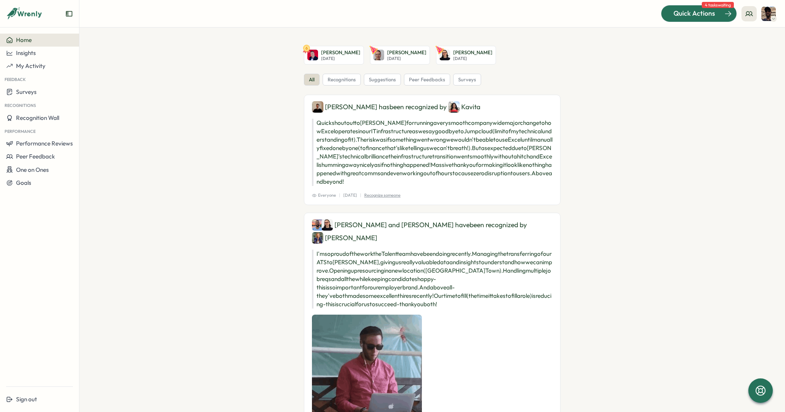
click at [691, 19] on div at bounding box center [699, 13] width 75 height 16
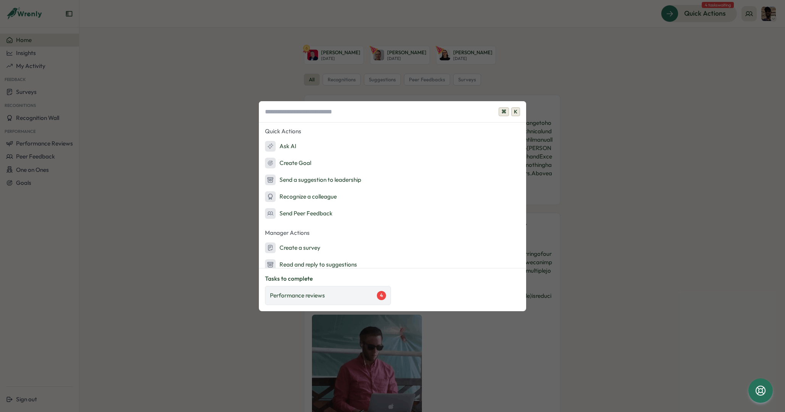
click at [351, 291] on div "Performance reviews 4" at bounding box center [328, 295] width 116 height 9
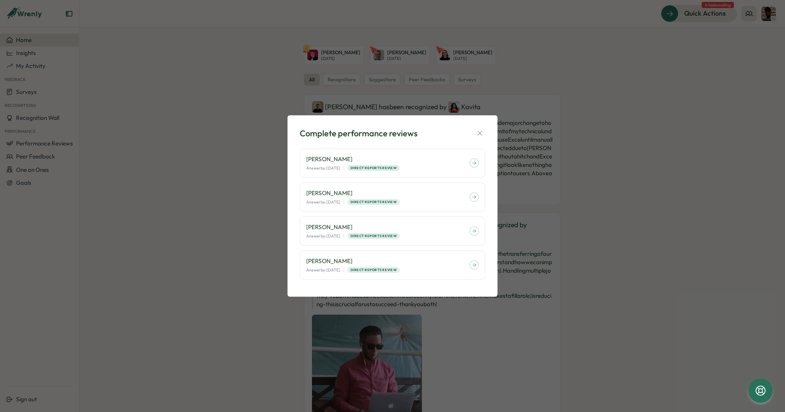
click at [608, 83] on div "Complete performance reviews [PERSON_NAME] Answer by: [DATE] | Direct Reports R…" at bounding box center [392, 206] width 785 height 412
click at [479, 129] on icon "button" at bounding box center [480, 133] width 8 height 8
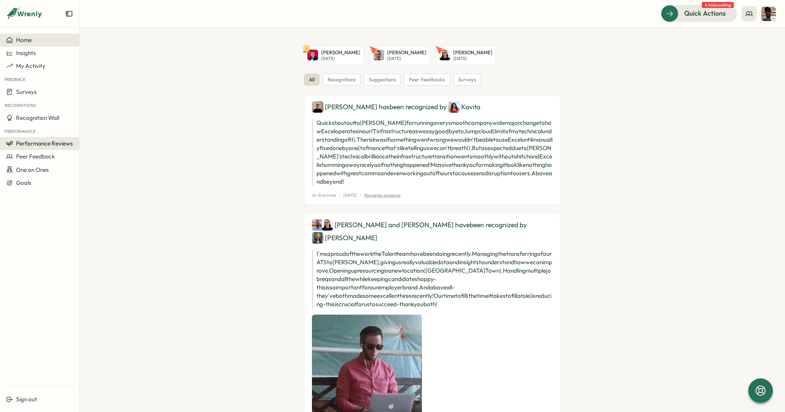
click at [42, 144] on span "Performance Reviews" at bounding box center [44, 143] width 57 height 7
click at [49, 158] on span "Peer Feedback" at bounding box center [35, 156] width 39 height 7
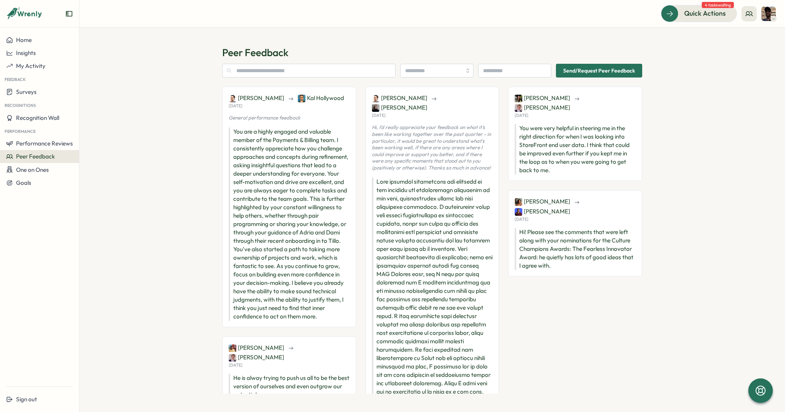
click at [411, 150] on p "Hi, I’d really appreciate your feedback on what it’s been like working together…" at bounding box center [432, 147] width 121 height 47
click at [34, 166] on span "One on Ones" at bounding box center [32, 169] width 33 height 7
click at [95, 156] on div "Meetings" at bounding box center [108, 155] width 54 height 8
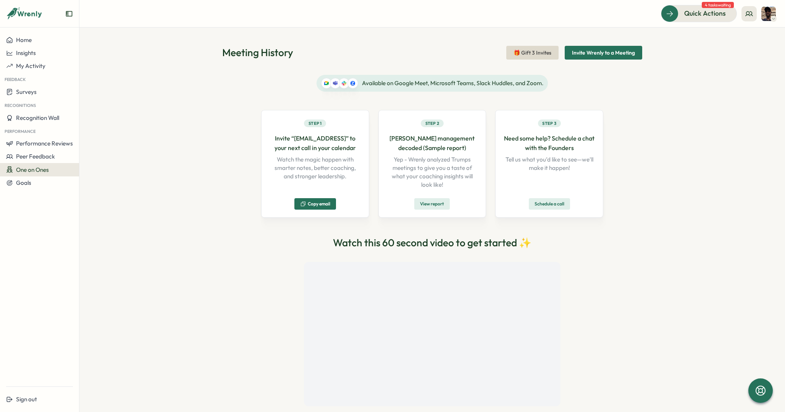
scroll to position [18, 0]
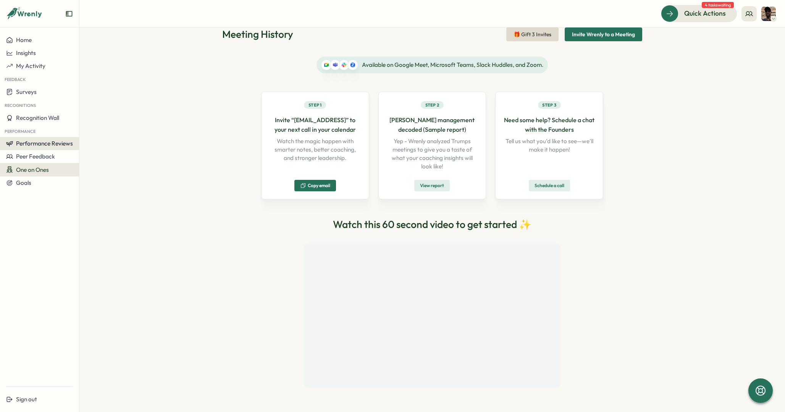
click at [51, 141] on span "Performance Reviews" at bounding box center [44, 143] width 57 height 7
click at [100, 138] on div "Reviews" at bounding box center [91, 136] width 21 height 8
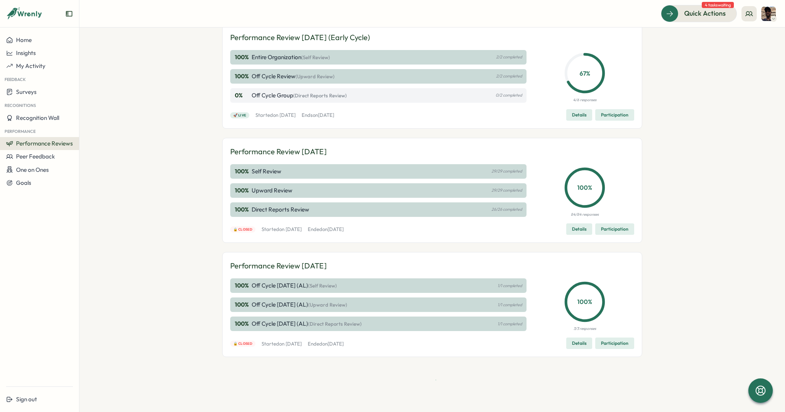
scroll to position [315, 0]
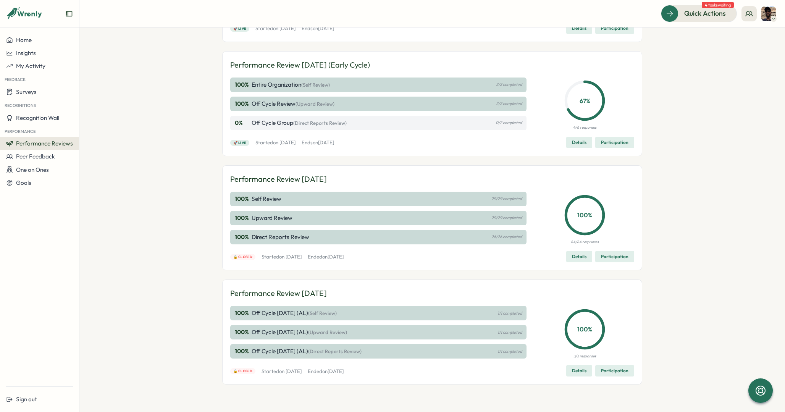
click at [453, 123] on div "0 % Off Cycle Group (Direct Reports Review) 0/2 completed" at bounding box center [378, 123] width 296 height 15
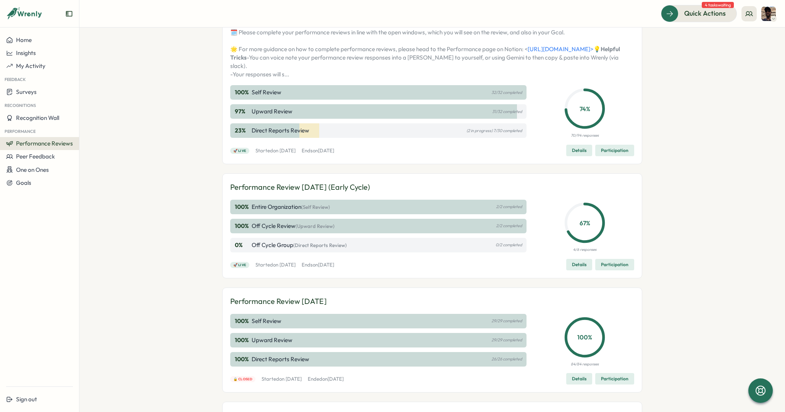
scroll to position [121, 0]
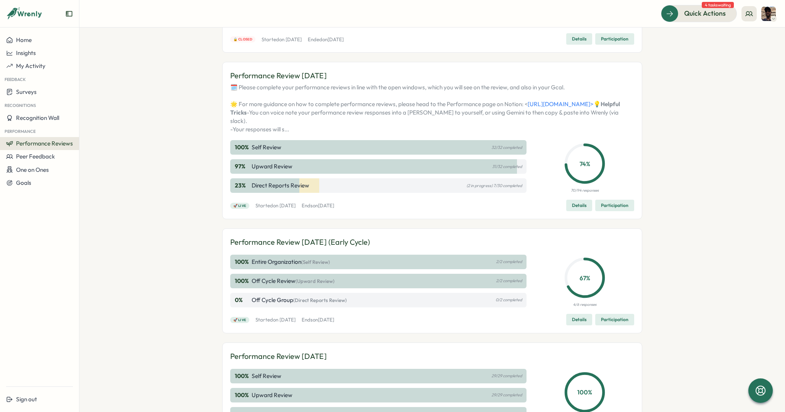
click at [495, 188] on p "(2 in progress) 7/30 completed" at bounding box center [494, 185] width 55 height 5
click at [468, 188] on p "(2 in progress) 7/30 completed" at bounding box center [494, 185] width 55 height 5
click at [263, 190] on p "Direct Reports Review" at bounding box center [281, 185] width 58 height 8
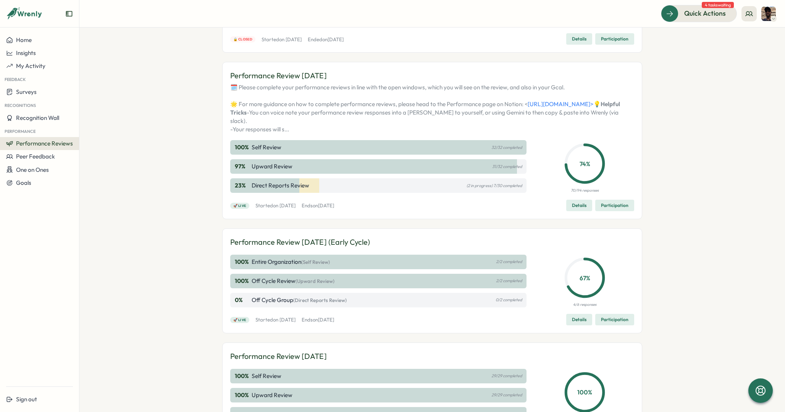
click at [263, 190] on p "Direct Reports Review" at bounding box center [281, 185] width 58 height 8
click at [615, 211] on span "Participation" at bounding box center [615, 205] width 28 height 11
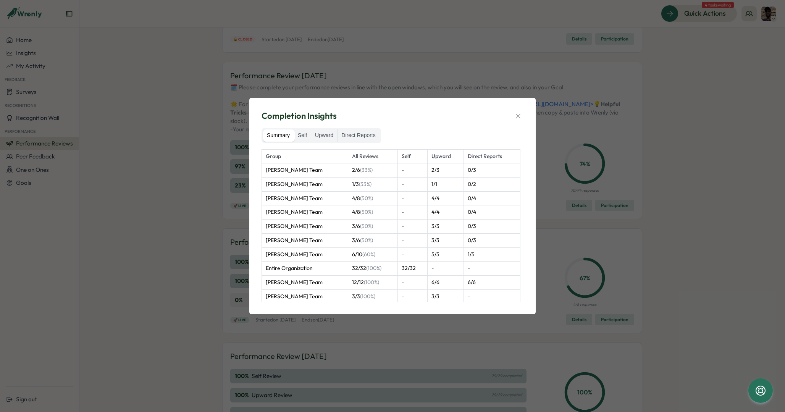
drag, startPoint x: 350, startPoint y: 198, endPoint x: 395, endPoint y: 198, distance: 45.1
click at [395, 198] on td "4 / 8 (50%)" at bounding box center [373, 198] width 50 height 14
drag, startPoint x: 427, startPoint y: 198, endPoint x: 457, endPoint y: 198, distance: 29.4
click at [457, 198] on td "4 / 4" at bounding box center [445, 198] width 37 height 14
drag, startPoint x: 466, startPoint y: 198, endPoint x: 482, endPoint y: 198, distance: 16.0
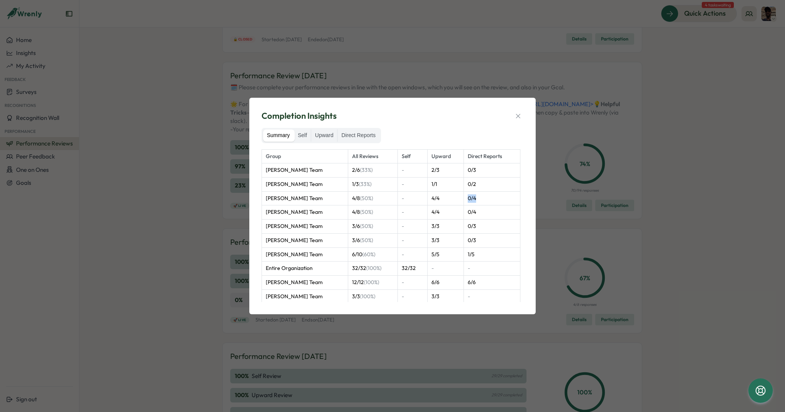
click at [482, 198] on td "0 / 4" at bounding box center [492, 198] width 57 height 14
click at [307, 133] on label "Self" at bounding box center [302, 135] width 17 height 12
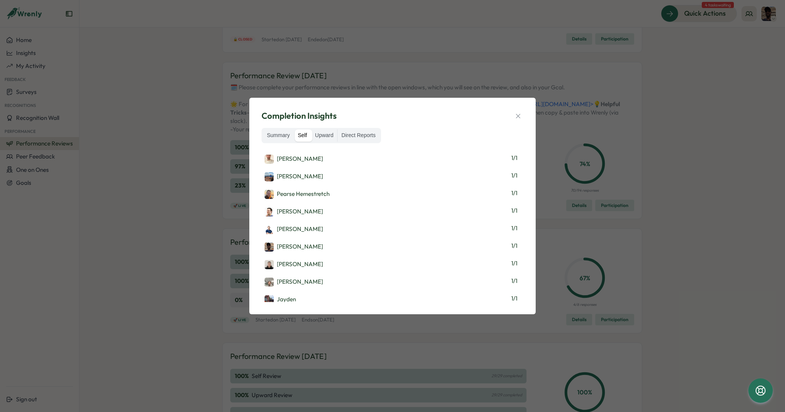
scroll to position [241, 0]
click at [325, 134] on label "Upward" at bounding box center [324, 135] width 26 height 12
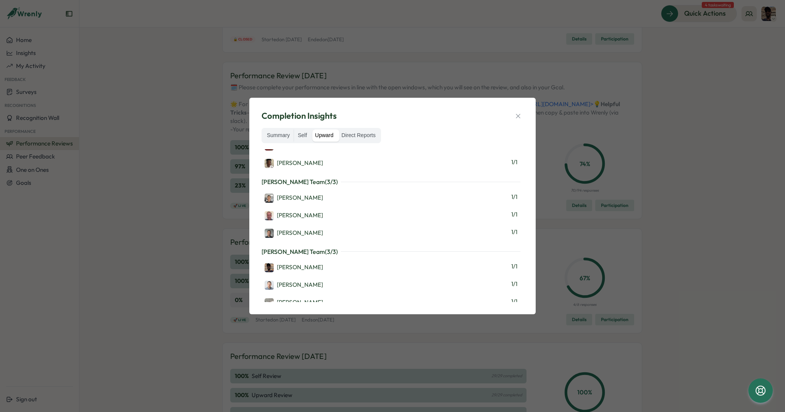
scroll to position [551, 0]
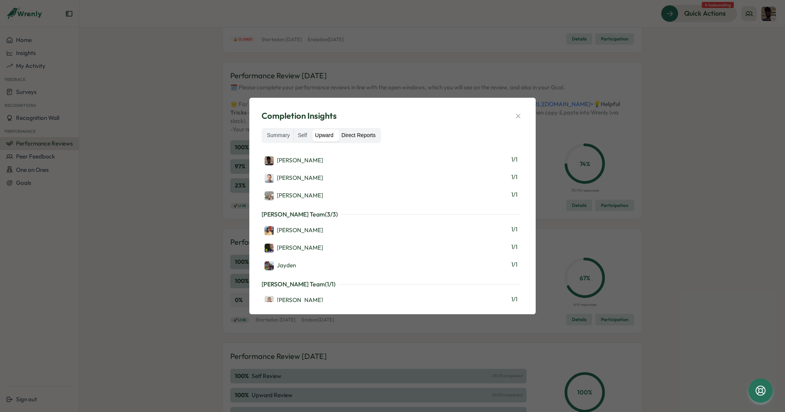
click at [363, 135] on label "Direct Reports" at bounding box center [359, 135] width 42 height 12
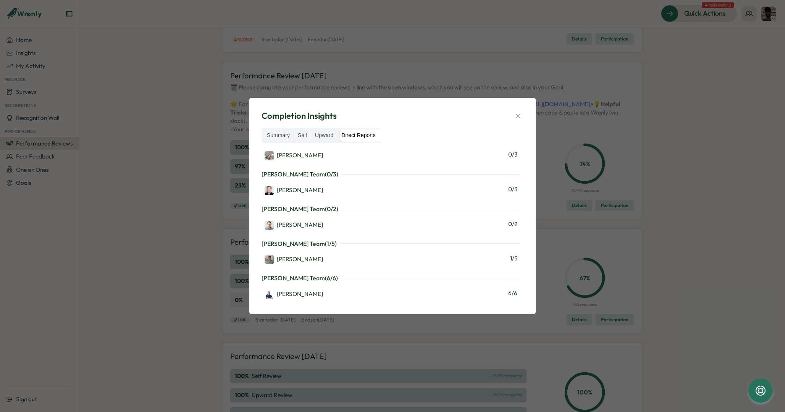
scroll to position [117, 0]
click at [389, 155] on div "Greg Youngman 0 / 3" at bounding box center [391, 157] width 259 height 16
click at [364, 329] on div "Completion Insights Summary Self Upward Direct Reports Jamalah Bryan's Team ( 0…" at bounding box center [392, 206] width 785 height 412
click at [354, 341] on div "Completion Insights Summary Self Upward Direct Reports Jamalah Bryan's Team ( 0…" at bounding box center [392, 206] width 785 height 412
click at [301, 136] on label "Self" at bounding box center [302, 135] width 17 height 12
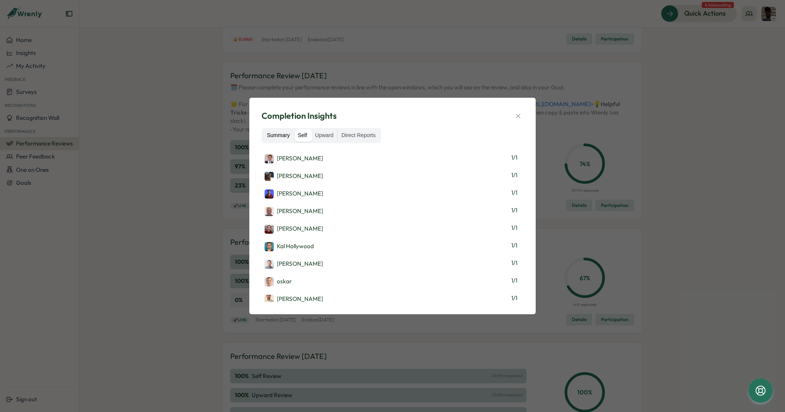
click at [277, 134] on label "Summary" at bounding box center [278, 135] width 31 height 12
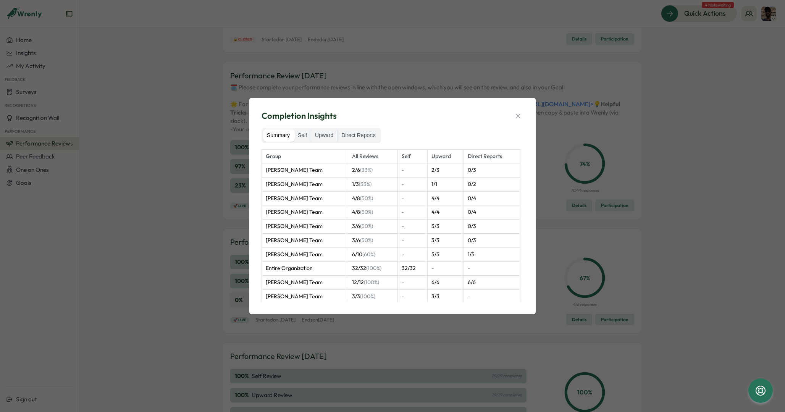
scroll to position [2, 0]
drag, startPoint x: 430, startPoint y: 195, endPoint x: 490, endPoint y: 195, distance: 60.4
click at [490, 195] on tr "Jamalah Bryan's Team 4 / 8 (50%) - 4 / 4 0 / 4" at bounding box center [391, 197] width 259 height 14
click at [488, 196] on td "0 / 4" at bounding box center [492, 197] width 57 height 14
click at [641, 95] on div "Completion Insights Summary Self Upward Direct Reports Group All Reviews Self U…" at bounding box center [392, 206] width 785 height 412
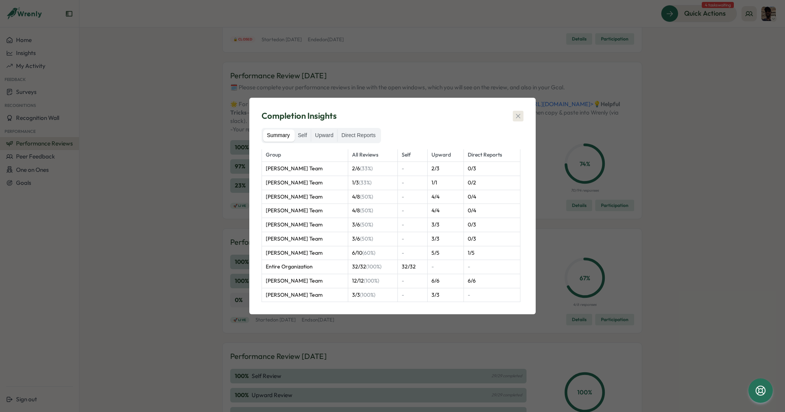
click at [517, 119] on icon "button" at bounding box center [519, 116] width 8 height 8
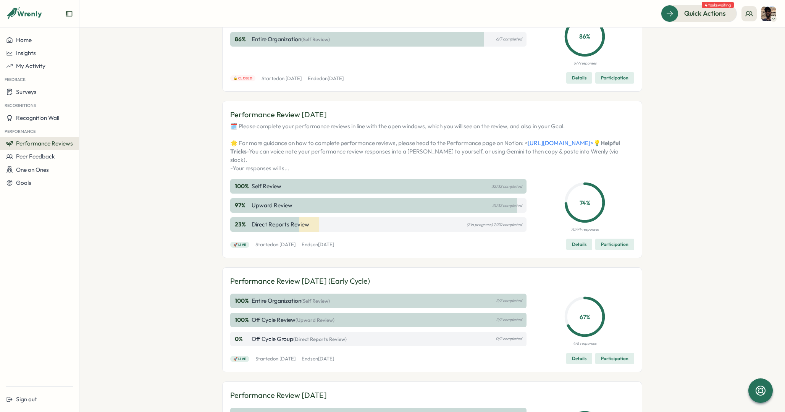
scroll to position [0, 0]
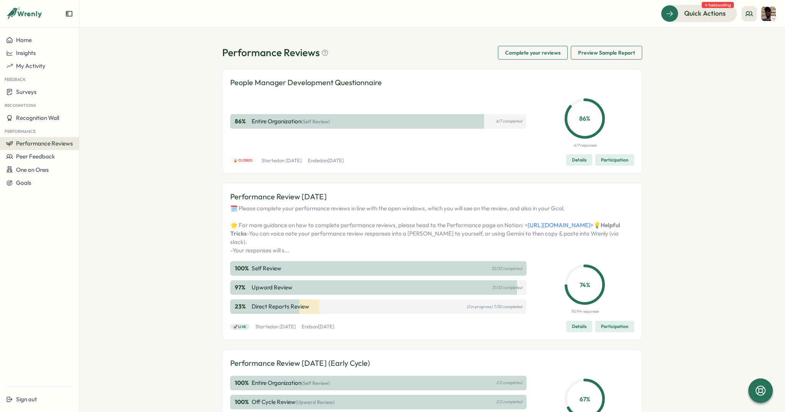
click at [607, 153] on div "People Manager Development Questionnaire 86 % Entire Organization (Self Review)…" at bounding box center [432, 121] width 404 height 89
click at [607, 156] on span "Participation" at bounding box center [615, 160] width 28 height 11
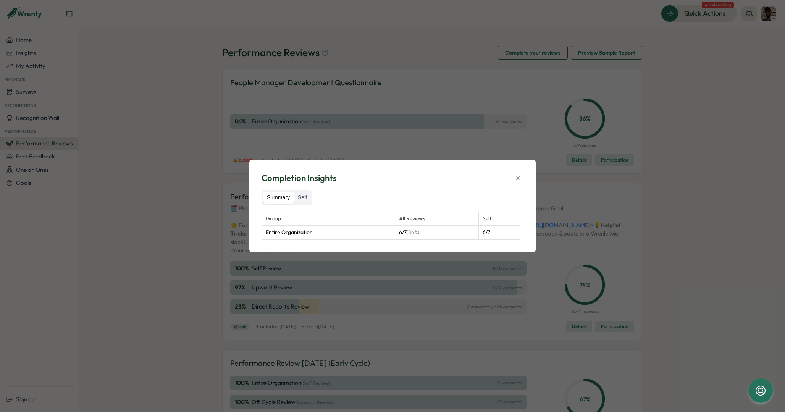
click at [399, 232] on td "6 / 7 (86%)" at bounding box center [436, 233] width 83 height 14
drag, startPoint x: 399, startPoint y: 232, endPoint x: 425, endPoint y: 233, distance: 26.4
click at [425, 233] on td "6 / 7 (86%)" at bounding box center [436, 233] width 83 height 14
click at [417, 233] on span "(86%)" at bounding box center [413, 232] width 13 height 7
drag, startPoint x: 481, startPoint y: 232, endPoint x: 506, endPoint y: 232, distance: 24.8
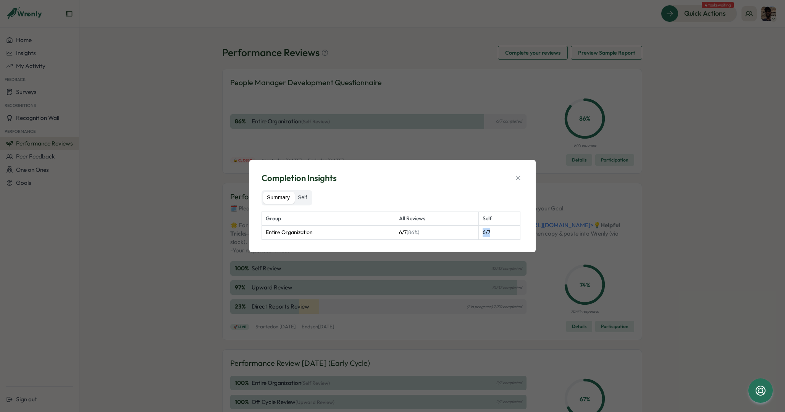
click at [506, 232] on td "6 / 7" at bounding box center [500, 233] width 42 height 14
click at [293, 227] on td "Entire Organization" at bounding box center [328, 233] width 133 height 14
click at [301, 195] on label "Self" at bounding box center [302, 198] width 17 height 12
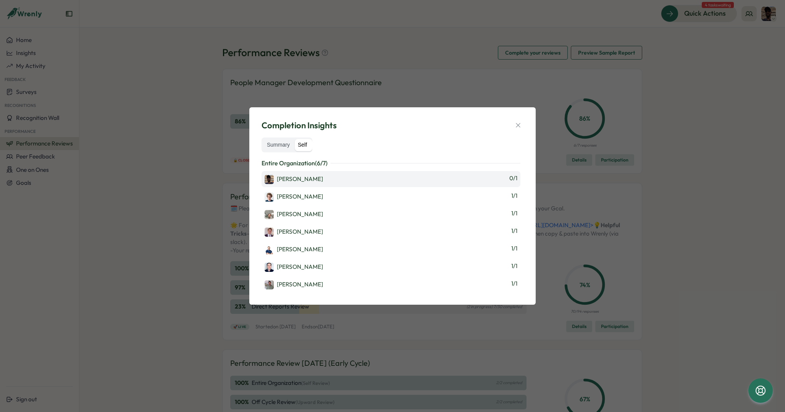
click at [385, 179] on div "Jamalah Bryan 0 / 1" at bounding box center [391, 179] width 259 height 16
click at [517, 178] on span "0 / 1" at bounding box center [514, 179] width 8 height 10
click at [288, 177] on div "Jamalah Bryan" at bounding box center [294, 179] width 58 height 9
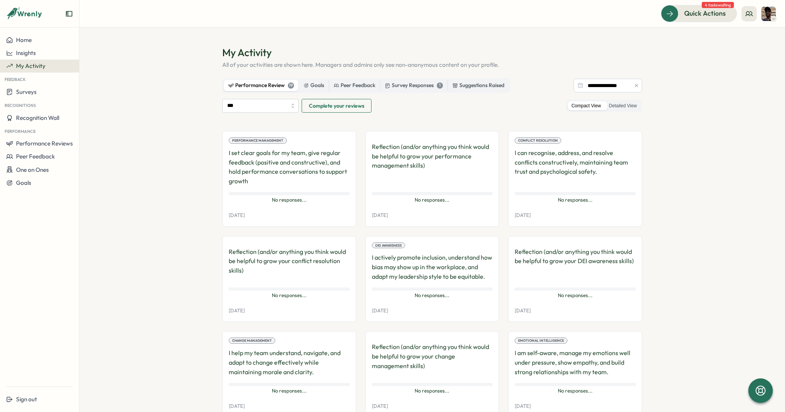
click at [286, 202] on span "No responses..." at bounding box center [289, 200] width 121 height 7
click at [282, 86] on div "Performance Review 19" at bounding box center [261, 85] width 66 height 8
click at [343, 103] on span "Complete your reviews" at bounding box center [336, 105] width 55 height 13
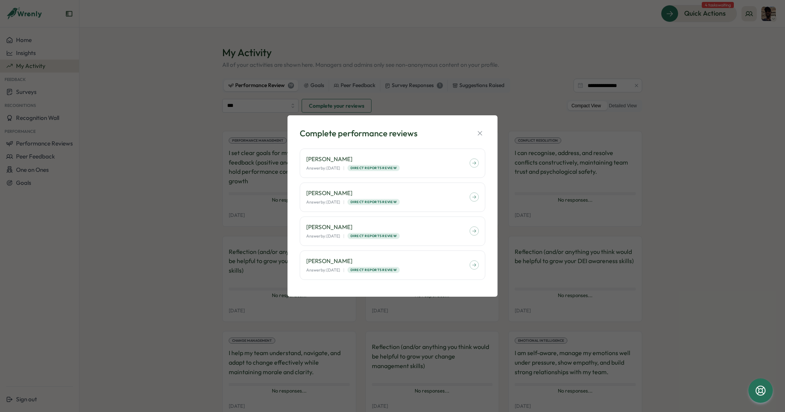
click at [214, 262] on div "Complete performance reviews [PERSON_NAME] Answer by: [DATE] | Direct Reports R…" at bounding box center [392, 206] width 785 height 412
click at [481, 134] on icon "button" at bounding box center [480, 133] width 8 height 8
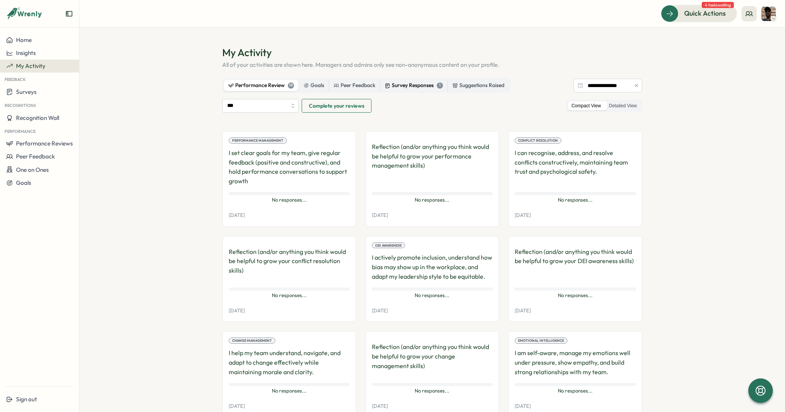
click at [432, 87] on div "Survey Responses 1" at bounding box center [414, 85] width 58 height 8
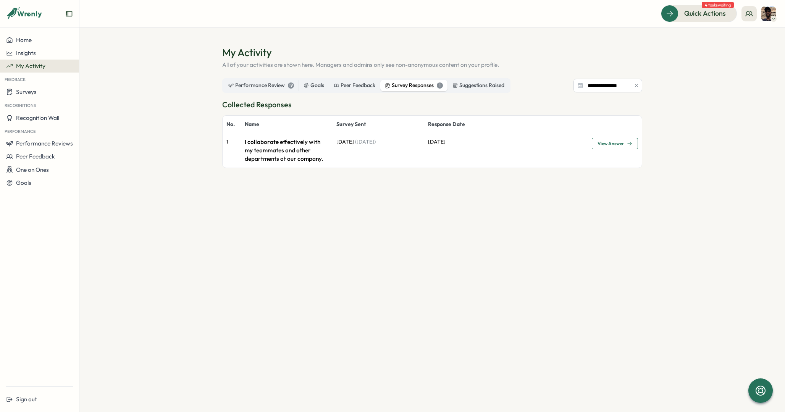
click at [614, 142] on span "View Answer" at bounding box center [611, 143] width 26 height 5
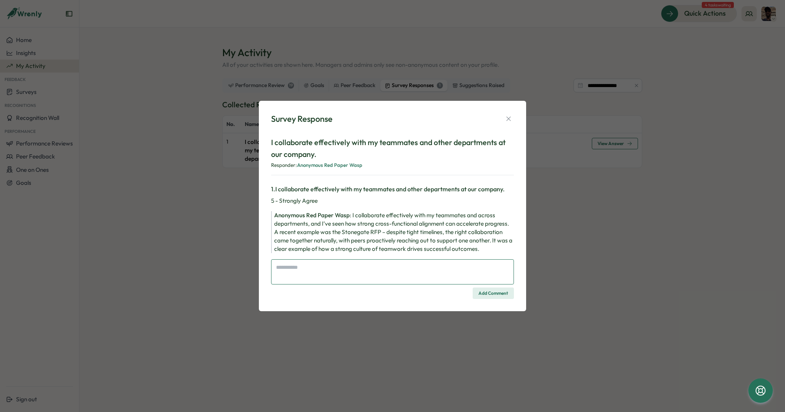
click at [373, 266] on textarea at bounding box center [392, 271] width 243 height 25
click at [380, 214] on span "I collaborate effectively with my teammates and across departments, and I’ve se…" at bounding box center [393, 232] width 238 height 41
click at [241, 224] on div "Survey Response I collaborate effectively with my teammates and other departmen…" at bounding box center [392, 206] width 785 height 412
click at [233, 223] on div "Survey Response I collaborate effectively with my teammates and other departmen…" at bounding box center [392, 206] width 785 height 412
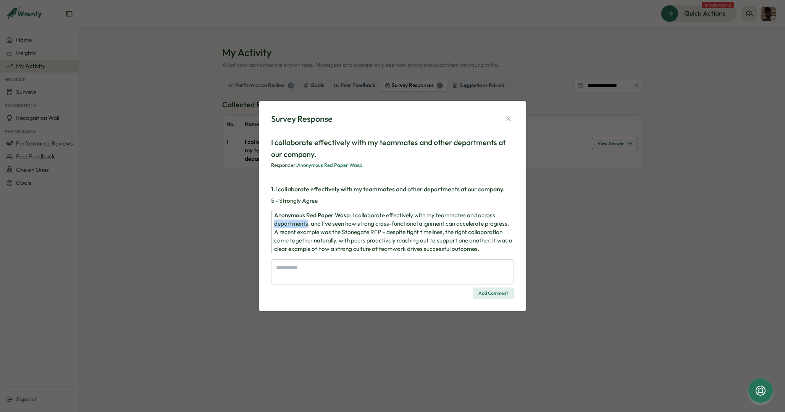
click at [233, 223] on div "Survey Response I collaborate effectively with my teammates and other departmen…" at bounding box center [392, 206] width 785 height 412
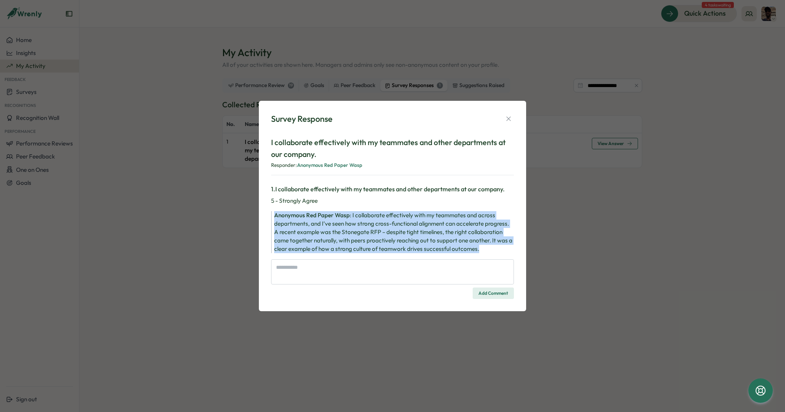
click at [233, 223] on div "Survey Response I collaborate effectively with my teammates and other departmen…" at bounding box center [392, 206] width 785 height 412
click at [304, 217] on span "Anonymous Red Paper Wasp" at bounding box center [312, 215] width 76 height 7
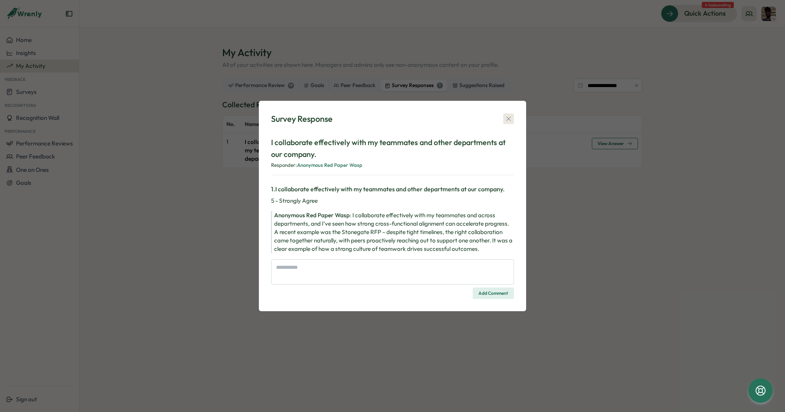
click at [508, 120] on icon "button" at bounding box center [509, 119] width 8 height 8
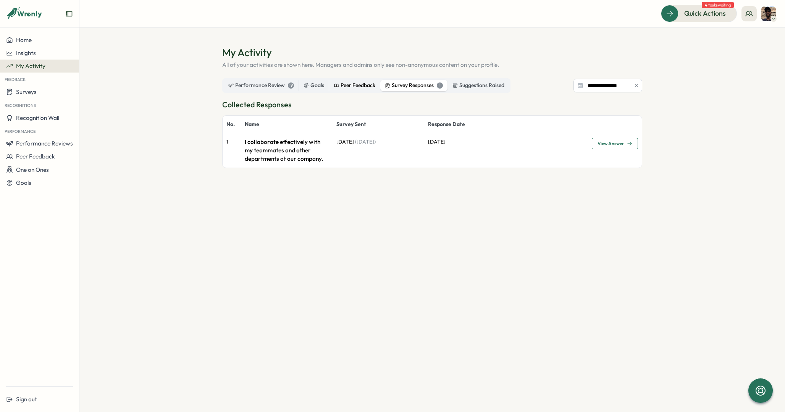
click at [335, 85] on icon at bounding box center [336, 85] width 5 height 5
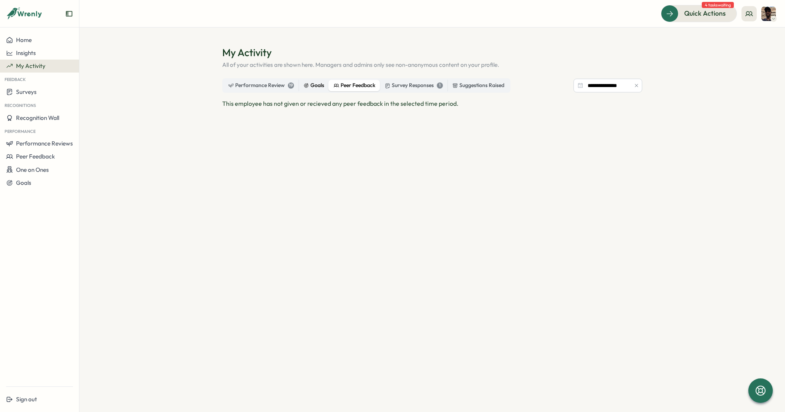
click at [311, 85] on div "Goals" at bounding box center [314, 85] width 21 height 8
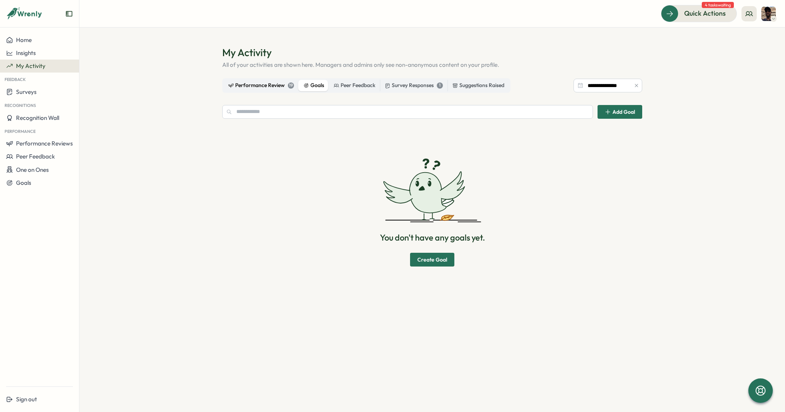
click at [255, 86] on div "Performance Review 19" at bounding box center [261, 85] width 66 height 8
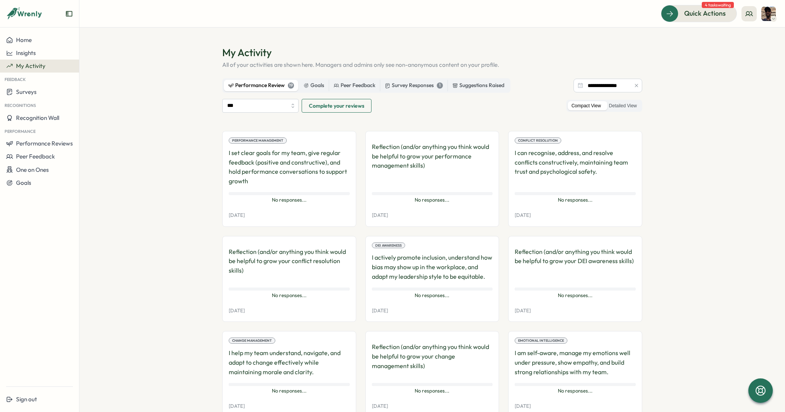
click at [282, 201] on span "No responses..." at bounding box center [289, 200] width 121 height 7
click at [474, 85] on div "Suggestions Raised" at bounding box center [479, 85] width 52 height 8
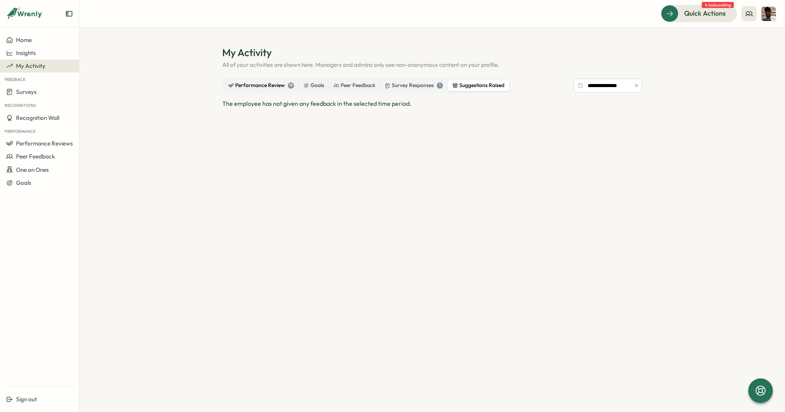
click at [290, 87] on div "19" at bounding box center [291, 86] width 6 height 6
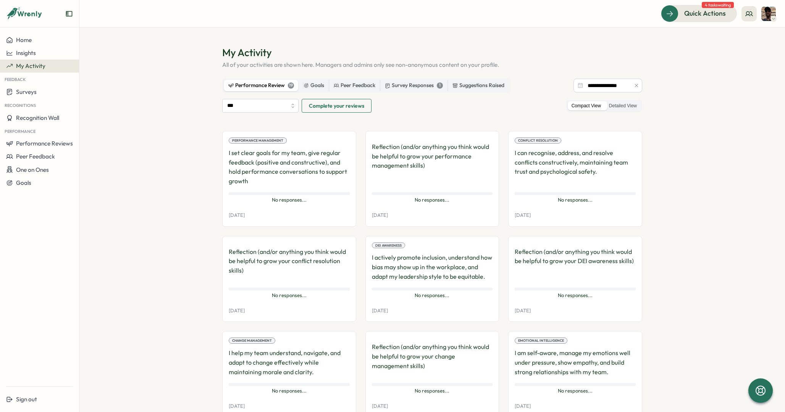
click at [266, 87] on div "Performance Review 19" at bounding box center [261, 85] width 66 height 8
click at [290, 104] on input "***" at bounding box center [260, 106] width 76 height 14
click at [291, 104] on input "***" at bounding box center [260, 106] width 76 height 14
click at [270, 116] on div "All" at bounding box center [258, 125] width 76 height 18
click at [620, 105] on label "Detailed View" at bounding box center [623, 106] width 36 height 10
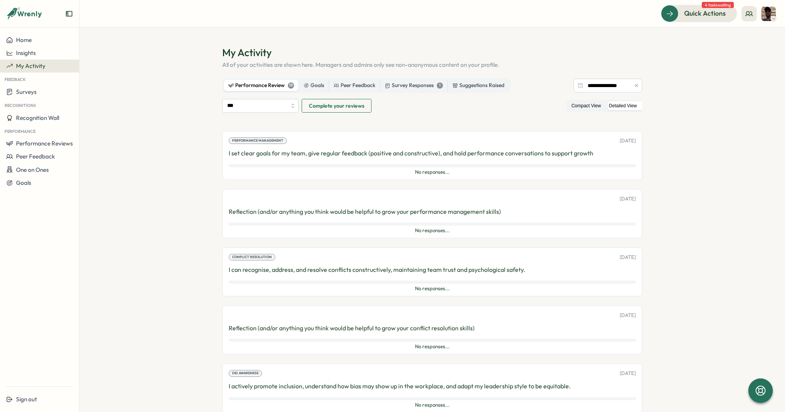
click at [579, 105] on label "Compact View" at bounding box center [586, 106] width 37 height 10
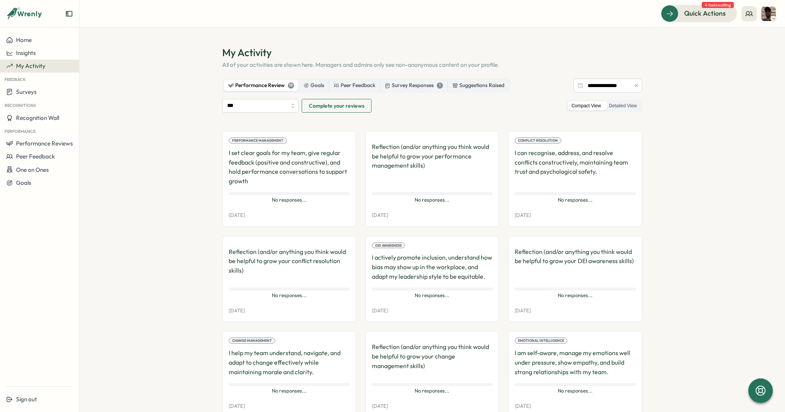
click at [631, 87] on div at bounding box center [636, 86] width 11 height 14
click at [605, 86] on input "**********" at bounding box center [608, 86] width 69 height 14
click at [489, 65] on p "All of your activities are shown here. Managers and admins only see non-anonymo…" at bounding box center [432, 65] width 420 height 8
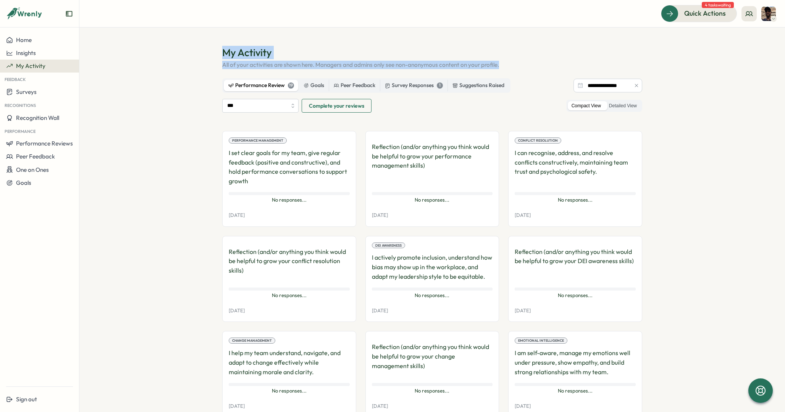
drag, startPoint x: 489, startPoint y: 65, endPoint x: 482, endPoint y: 40, distance: 25.4
click at [482, 40] on section "**********" at bounding box center [432, 220] width 706 height 385
click at [218, 57] on section "**********" at bounding box center [432, 220] width 706 height 385
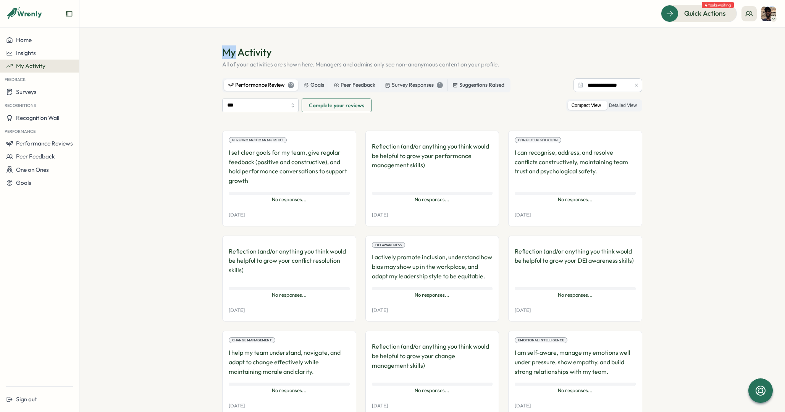
click at [218, 57] on section "**********" at bounding box center [432, 220] width 706 height 385
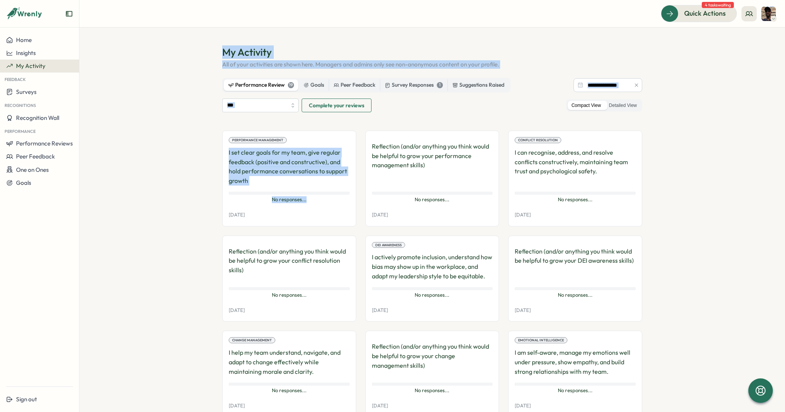
drag, startPoint x: 218, startPoint y: 57, endPoint x: 205, endPoint y: 206, distance: 149.5
click at [205, 206] on section "**********" at bounding box center [432, 220] width 706 height 385
click at [185, 212] on section "**********" at bounding box center [432, 220] width 706 height 385
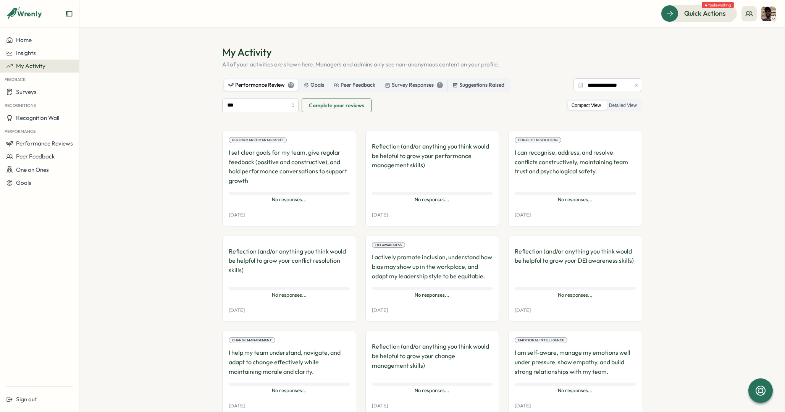
click at [272, 167] on p "I set clear goals for my team, give regular feedback (positive and constructive…" at bounding box center [289, 167] width 121 height 38
click at [280, 191] on div "No responses... No responses..." at bounding box center [289, 195] width 121 height 11
click at [272, 199] on span "No responses..." at bounding box center [289, 199] width 121 height 7
click at [245, 214] on p "[DATE]" at bounding box center [237, 215] width 16 height 7
click at [242, 213] on p "[DATE]" at bounding box center [237, 215] width 16 height 7
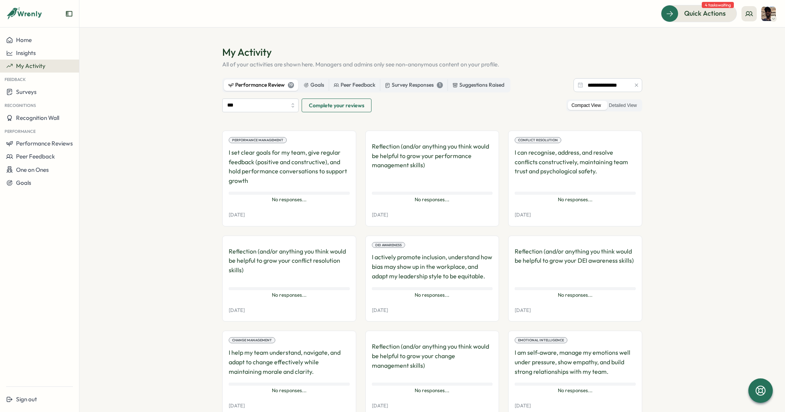
click at [263, 137] on div "Performance Management I set clear goals for my team, give regular feedback (po…" at bounding box center [289, 179] width 134 height 96
click at [366, 150] on div "Reflection (and/or anything you think would be helpful to grow your performance…" at bounding box center [433, 179] width 134 height 96
click at [400, 142] on p "Reflection (and/or anything you think would be helpful to grow your performance…" at bounding box center [432, 164] width 121 height 44
click at [420, 198] on span "No responses..." at bounding box center [432, 199] width 121 height 7
click at [375, 205] on div "Reflection (and/or anything you think would be helpful to grow your performance…" at bounding box center [433, 179] width 134 height 96
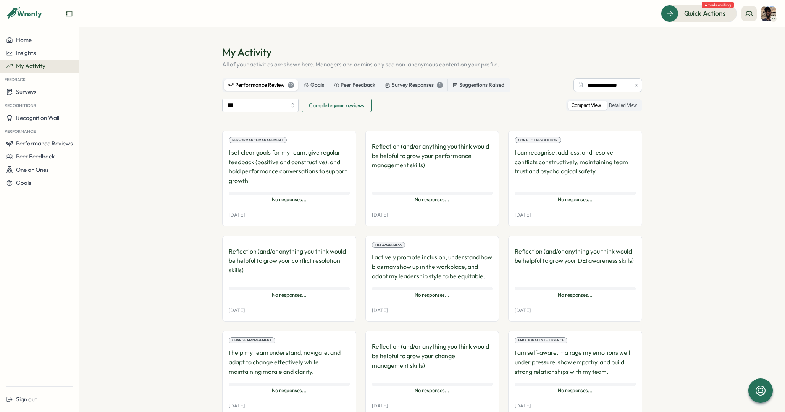
click at [385, 213] on p "[DATE]" at bounding box center [380, 215] width 16 height 7
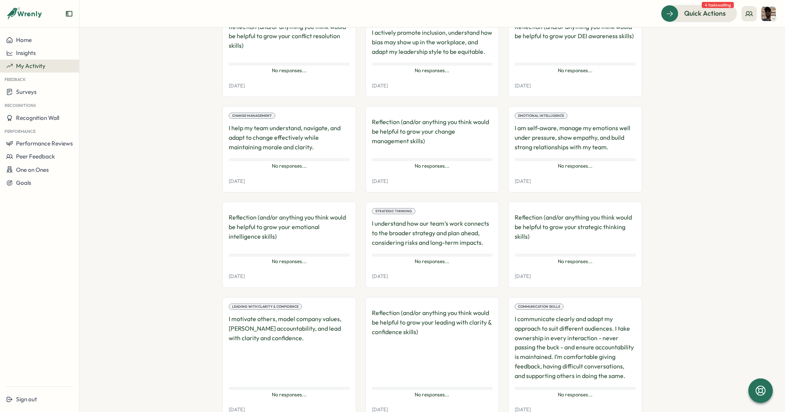
scroll to position [0, 0]
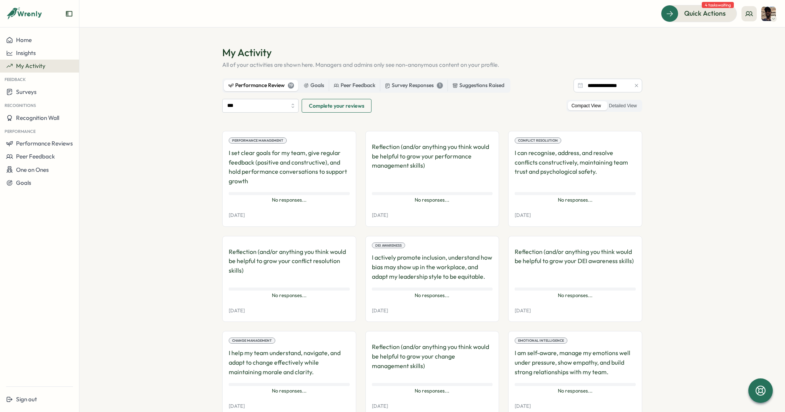
click at [588, 105] on label "Compact View" at bounding box center [586, 106] width 37 height 10
click at [554, 194] on div "No responses..." at bounding box center [575, 193] width 121 height 3
click at [558, 203] on span "No responses..." at bounding box center [575, 200] width 121 height 7
click at [559, 203] on span "No responses..." at bounding box center [575, 200] width 121 height 7
click at [769, 13] on img at bounding box center [769, 13] width 15 height 15
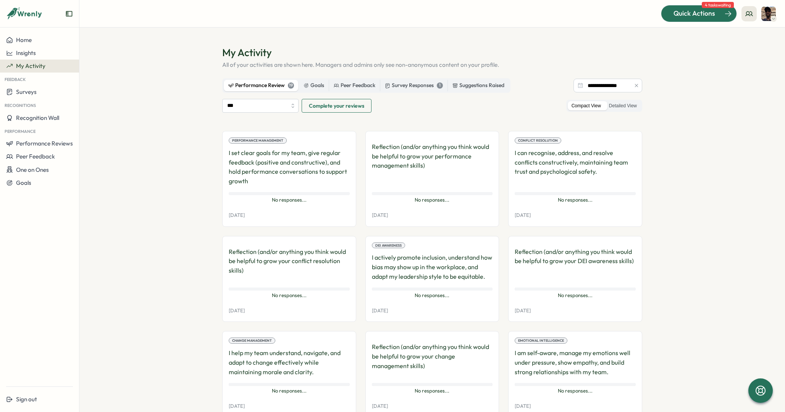
click at [703, 15] on span "Quick Actions" at bounding box center [695, 13] width 42 height 10
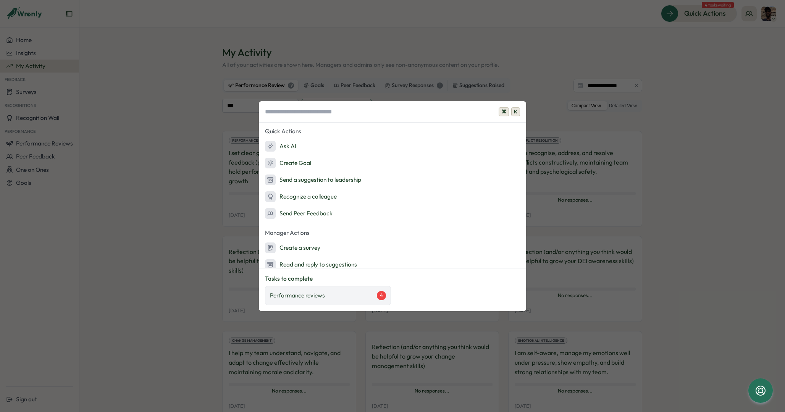
click at [376, 295] on div "Performance reviews 4" at bounding box center [328, 295] width 116 height 9
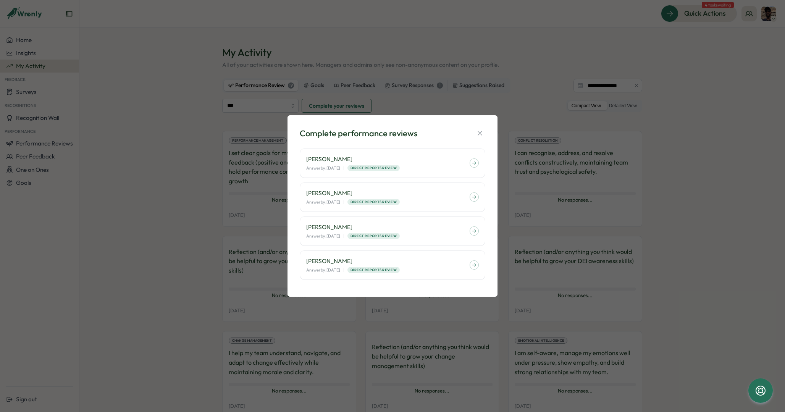
click at [379, 297] on div "Complete performance reviews [PERSON_NAME] Answer by: [DATE] | Direct Reports R…" at bounding box center [392, 206] width 785 height 412
click at [438, 164] on div "Peter Ladds Answer by: August 15 | Direct Reports Review" at bounding box center [387, 163] width 163 height 16
click at [635, 170] on div "Complete performance reviews [PERSON_NAME] Answer by: [DATE] | Direct Reports R…" at bounding box center [392, 206] width 785 height 412
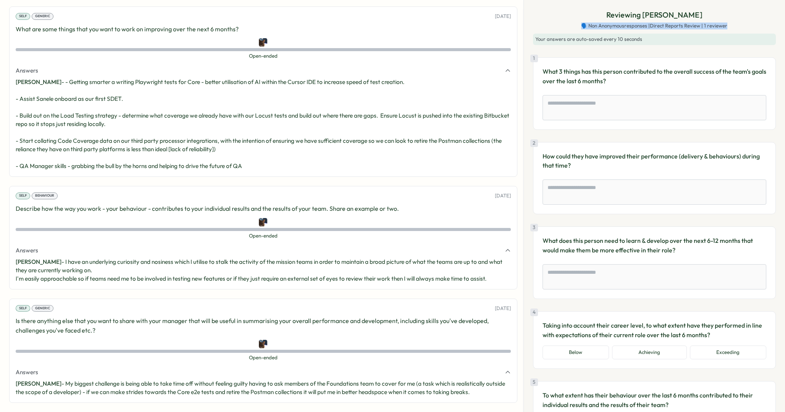
drag, startPoint x: 746, startPoint y: 32, endPoint x: 611, endPoint y: 20, distance: 135.4
click at [611, 20] on div "Reviewing Peter Ladds 🗣️ Non Anonymous responses | Direct Reports Review | 1 re…" at bounding box center [654, 27] width 243 height 36
click at [616, 10] on p "Reviewing Peter Ladds" at bounding box center [655, 15] width 96 height 12
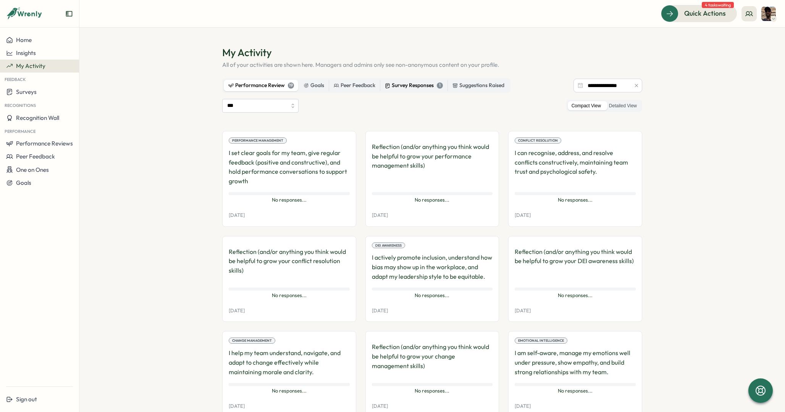
click at [418, 87] on div "Survey Responses 1" at bounding box center [414, 85] width 58 height 8
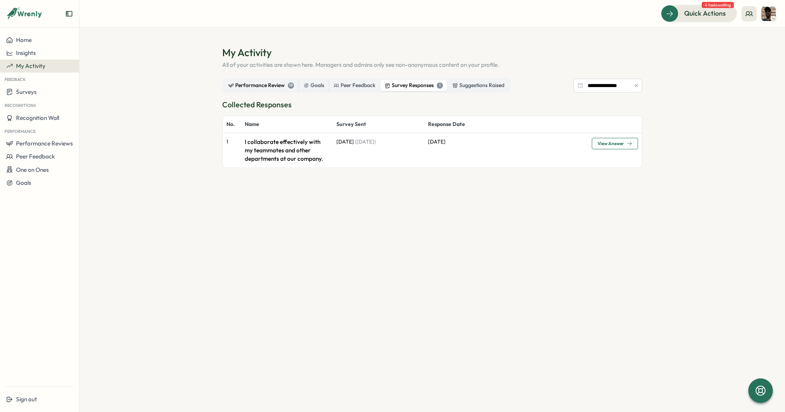
click at [249, 85] on div "Performance Review 19" at bounding box center [261, 85] width 66 height 8
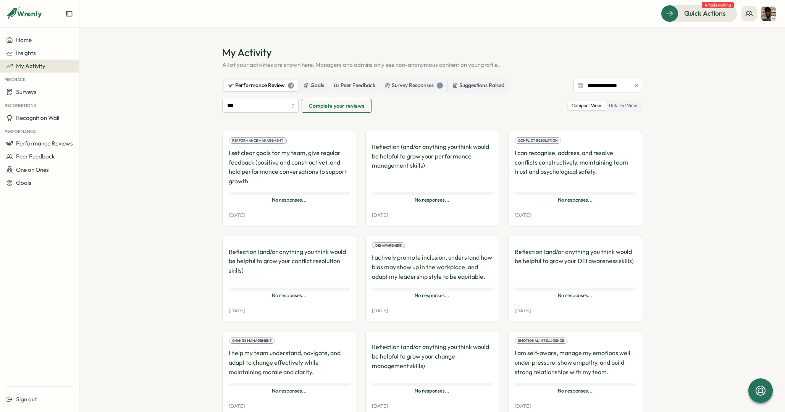
click at [341, 106] on span "Complete your reviews" at bounding box center [336, 105] width 55 height 13
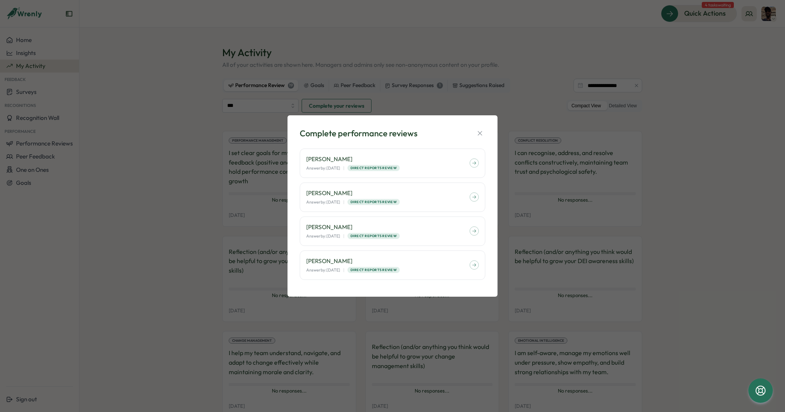
click at [722, 104] on div "Complete performance reviews [PERSON_NAME] Answer by: [DATE] | Direct Reports R…" at bounding box center [392, 206] width 785 height 412
click at [481, 132] on icon "button" at bounding box center [480, 133] width 4 height 4
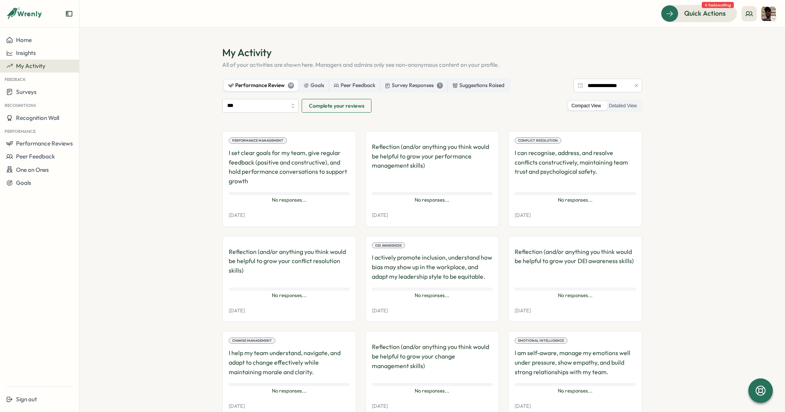
click at [697, 73] on section "**********" at bounding box center [432, 220] width 706 height 385
click at [28, 54] on span "Insights" at bounding box center [26, 52] width 20 height 7
click at [117, 53] on div "Recognitions" at bounding box center [108, 53] width 54 height 8
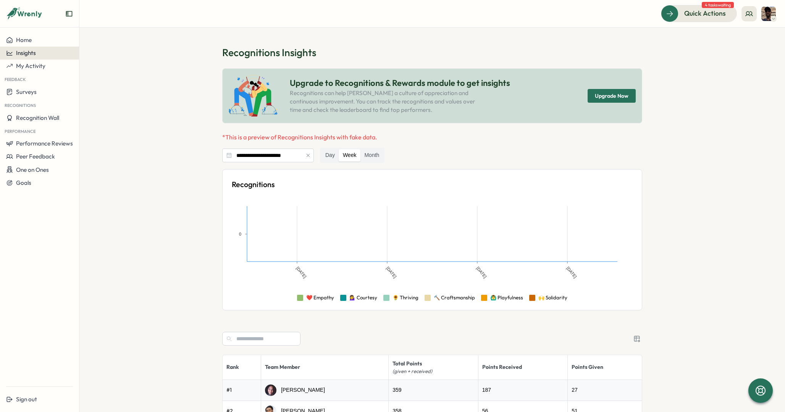
click at [47, 55] on div "Insights" at bounding box center [39, 53] width 67 height 7
click at [112, 63] on div "Performance Review" at bounding box center [108, 67] width 54 height 8
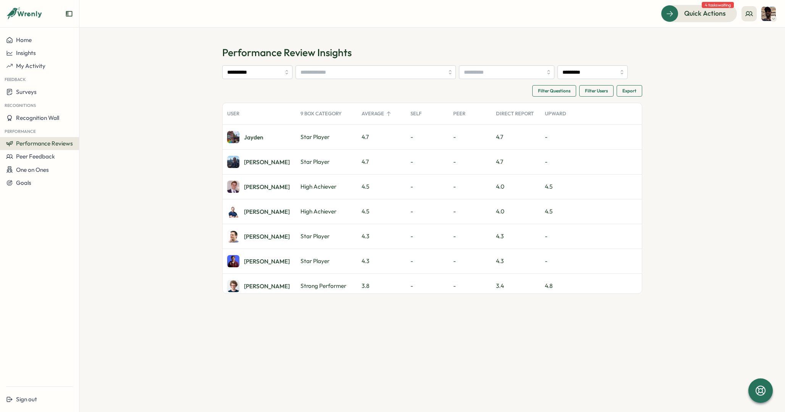
click at [534, 288] on div "3.4" at bounding box center [516, 286] width 49 height 24
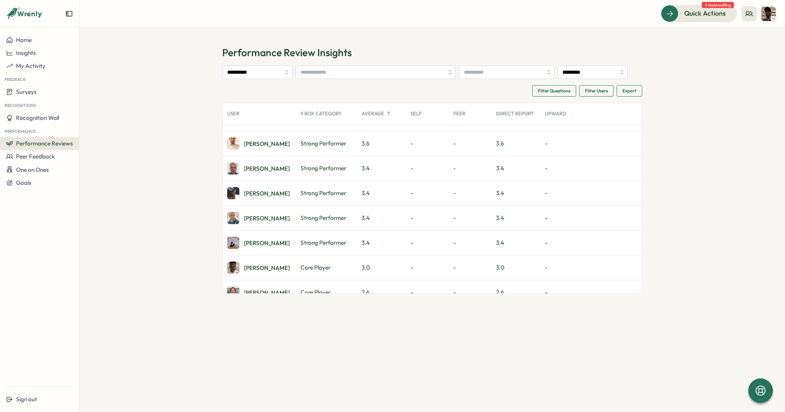
scroll to position [179, 0]
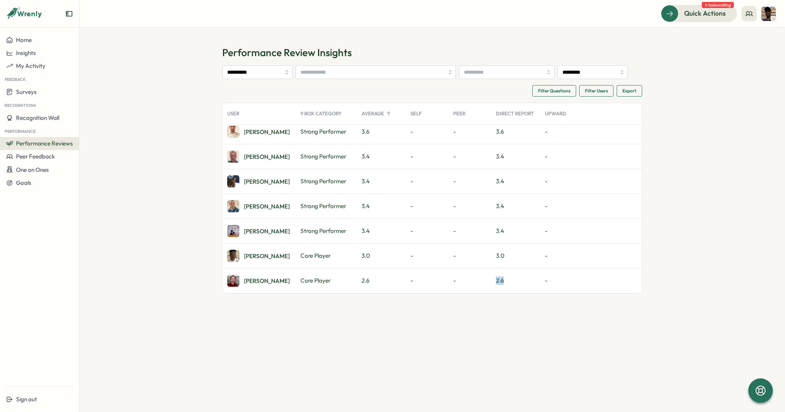
drag, startPoint x: 495, startPoint y: 280, endPoint x: 513, endPoint y: 280, distance: 17.2
click at [513, 280] on div "2.6" at bounding box center [516, 281] width 49 height 24
click at [358, 281] on div "2.6" at bounding box center [381, 281] width 49 height 24
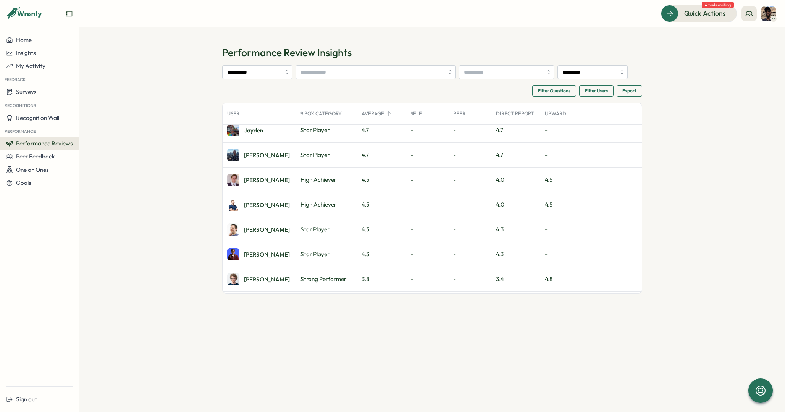
scroll to position [0, 0]
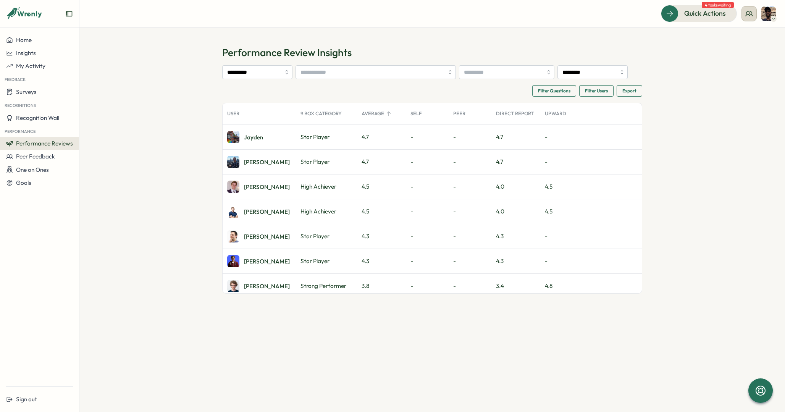
click at [751, 18] on button at bounding box center [749, 13] width 15 height 15
click at [684, 57] on section "**********" at bounding box center [432, 220] width 706 height 385
